Goal: Navigation & Orientation: Find specific page/section

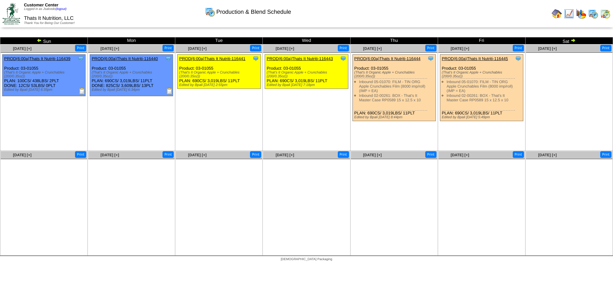
click at [558, 13] on img at bounding box center [557, 14] width 10 height 10
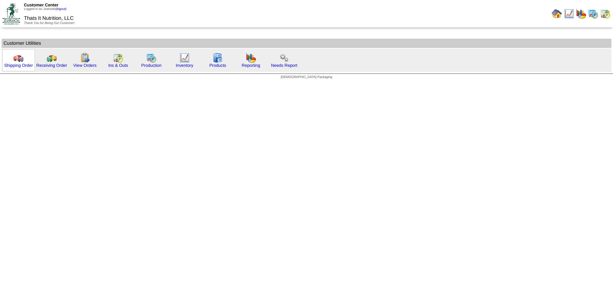
click at [16, 58] on img at bounding box center [18, 58] width 10 height 10
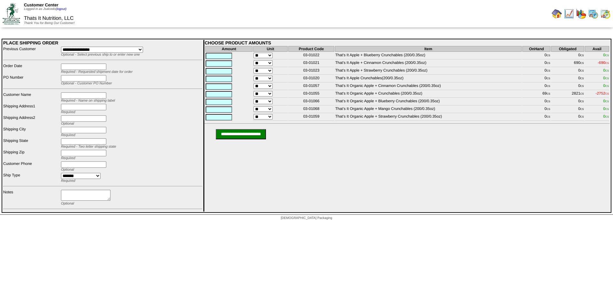
click at [594, 15] on img at bounding box center [593, 14] width 10 height 10
